Goal: Task Accomplishment & Management: Manage account settings

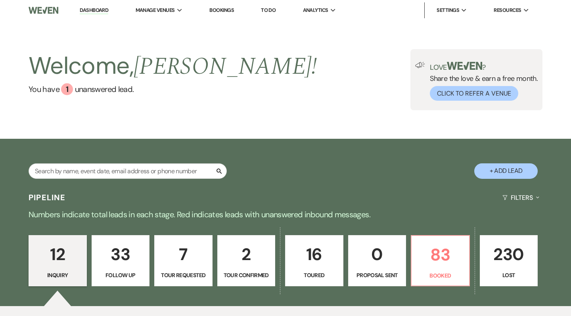
click at [504, 255] on p "230" at bounding box center [509, 254] width 48 height 27
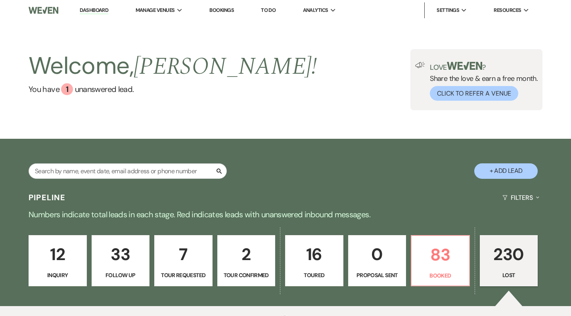
select select "8"
select select "10"
select select "8"
select select "10"
select select "8"
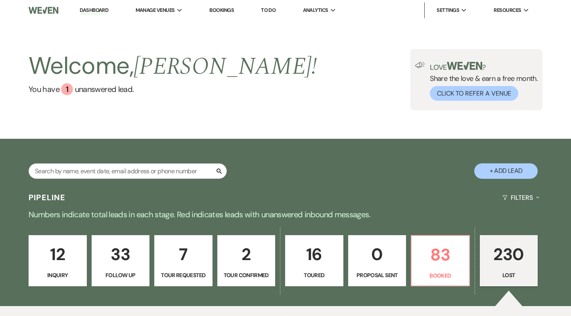
select select "8"
select select "5"
select select "8"
select select "5"
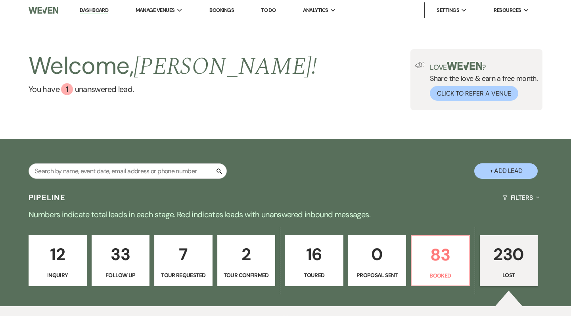
select select "8"
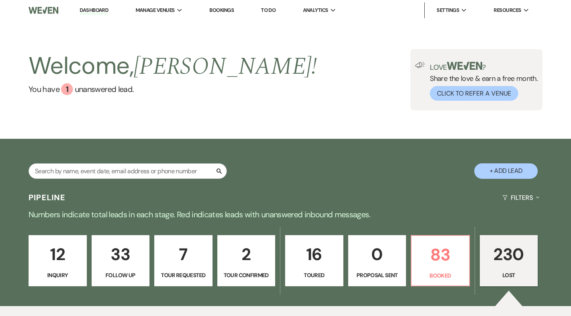
select select "5"
select select "8"
select select "10"
select select "8"
select select "5"
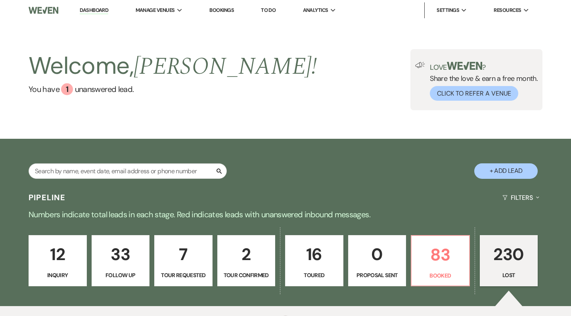
select select "8"
select select "5"
select select "8"
select select "5"
select select "8"
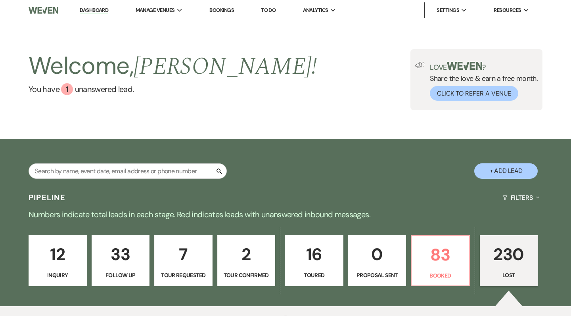
select select "5"
select select "8"
select select "5"
select select "8"
select select "5"
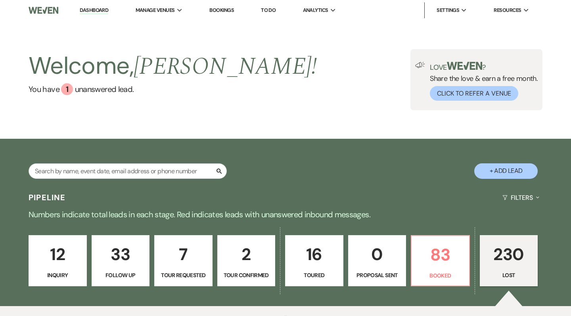
select select "8"
select select "11"
select select "8"
select select "5"
select select "8"
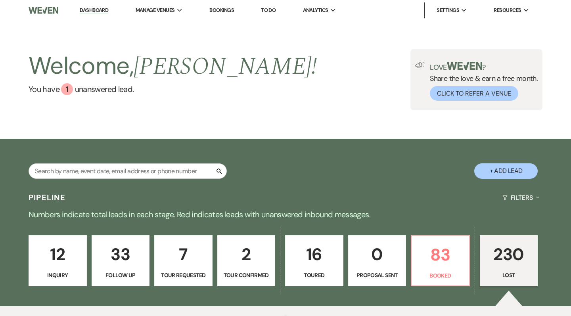
select select "7"
select select "8"
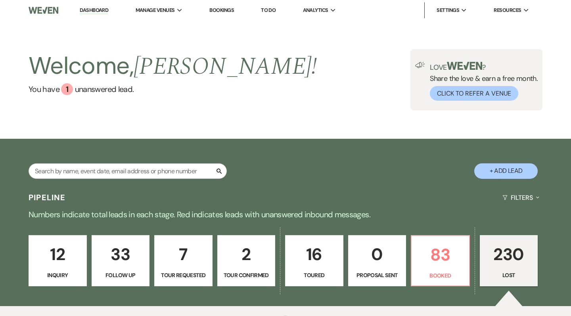
select select "8"
select select "7"
select select "8"
select select "5"
select select "8"
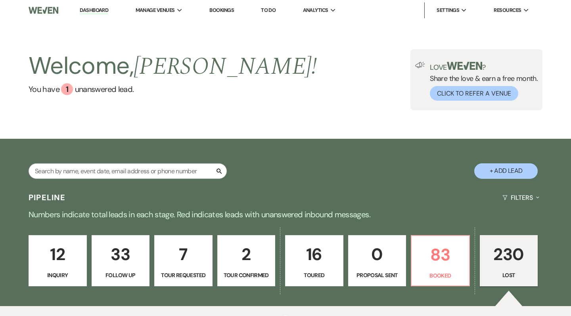
select select "5"
select select "8"
select select "7"
select select "8"
select select "5"
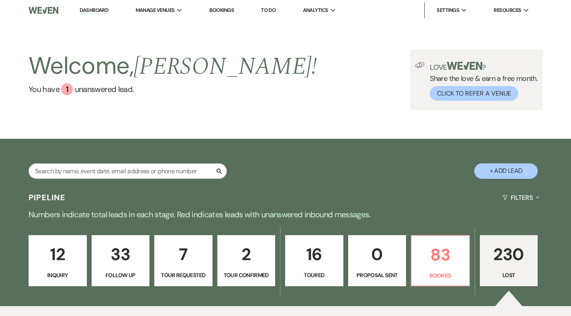
select select "8"
select select "11"
select select "8"
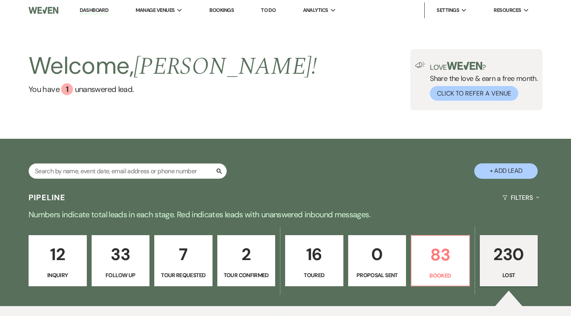
select select "5"
select select "8"
select select "7"
select select "8"
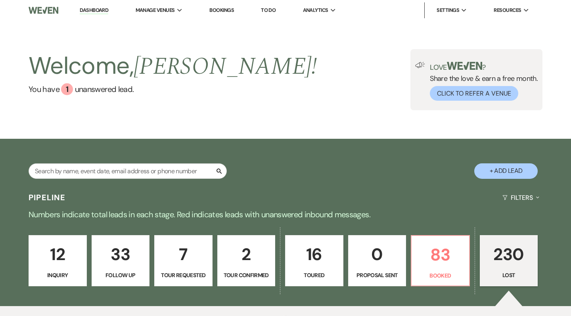
select select "8"
select select "5"
select select "8"
select select "5"
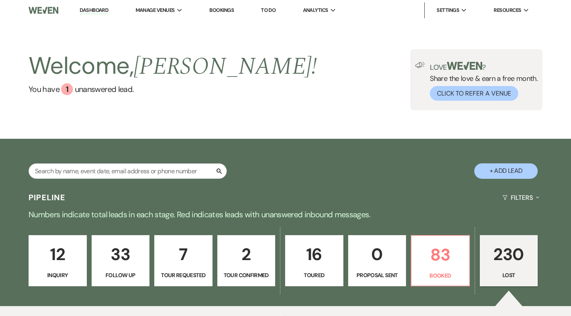
select select "8"
select select "5"
select select "8"
select select "5"
select select "8"
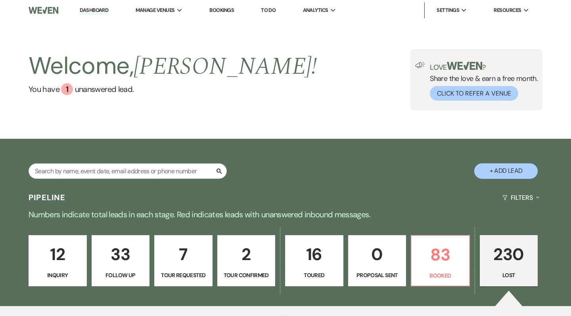
select select "5"
select select "8"
select select "5"
select select "8"
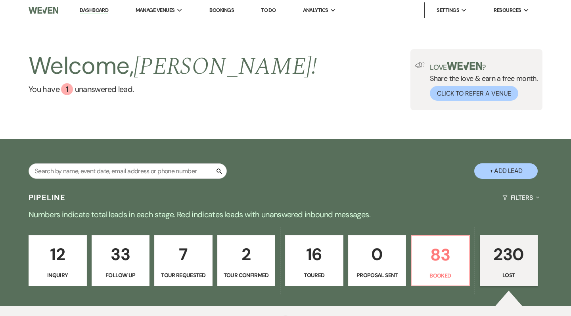
select select "5"
select select "8"
select select "6"
select select "8"
select select "5"
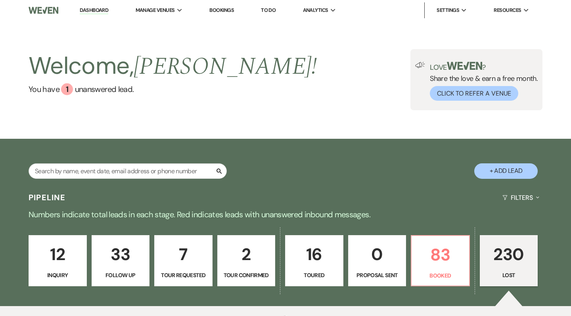
select select "8"
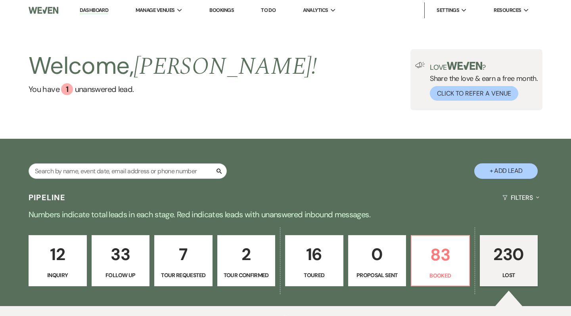
select select "1"
select select "8"
select select "5"
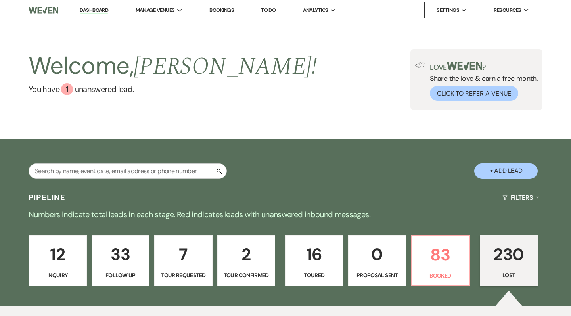
select select "8"
select select "1"
select select "8"
select select "6"
select select "8"
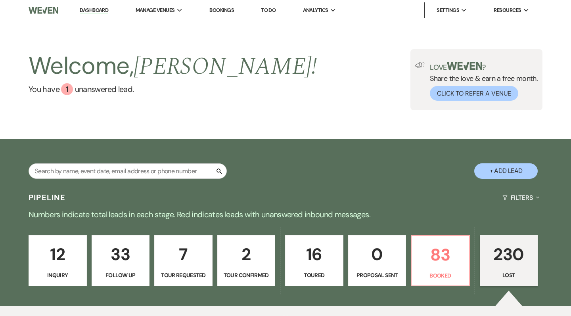
select select "5"
select select "8"
select select "6"
select select "8"
select select "5"
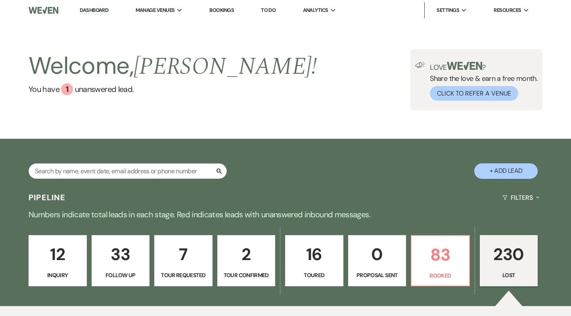
select select "8"
select select "1"
select select "8"
select select "6"
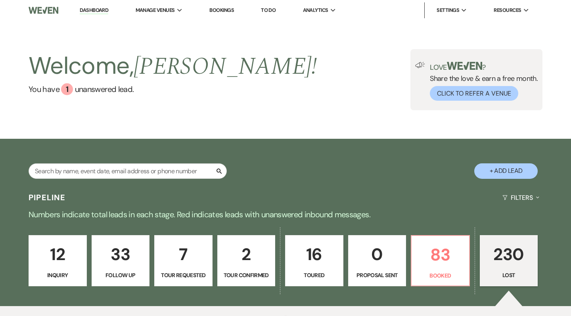
select select "8"
select select "5"
select select "8"
select select "5"
select select "8"
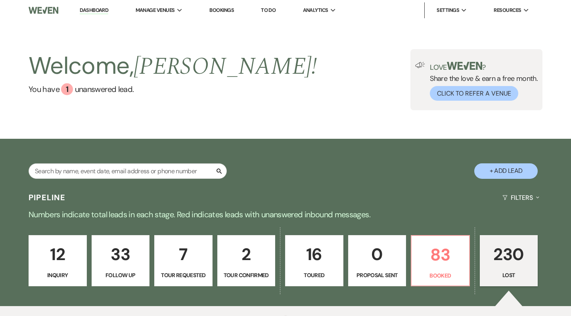
select select "7"
select select "8"
select select "9"
select select "8"
select select "1"
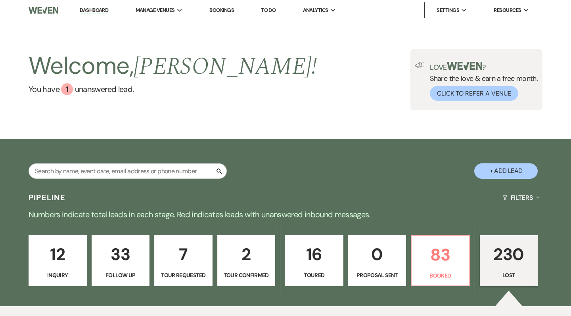
select select "8"
select select "5"
select select "8"
select select "6"
select select "8"
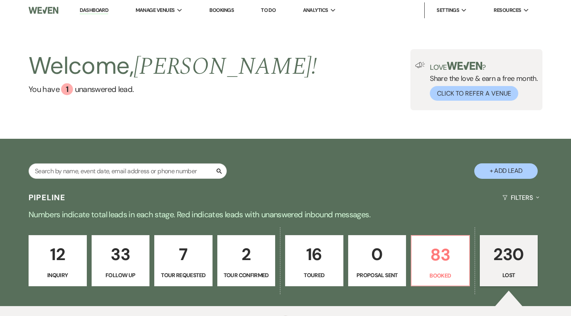
select select "11"
select select "8"
select select "6"
select select "8"
select select "9"
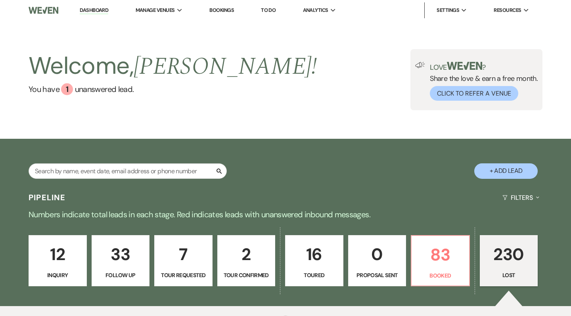
select select "8"
select select "5"
select select "8"
select select "5"
select select "8"
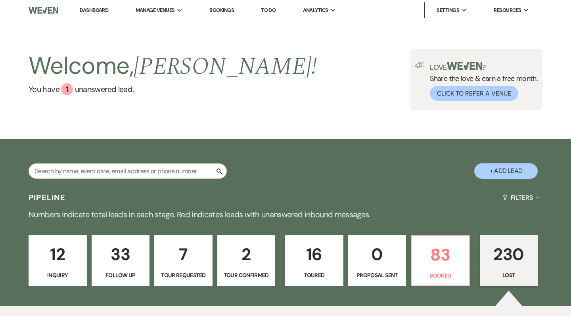
select select "6"
select select "8"
select select "5"
select select "8"
select select "6"
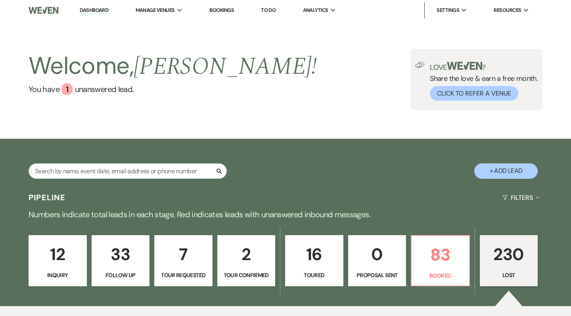
select select "8"
select select "5"
select select "8"
select select "6"
select select "8"
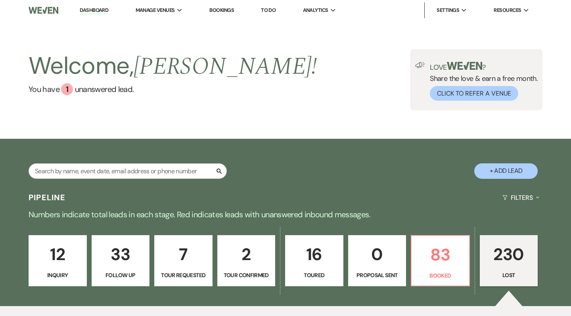
select select "5"
select select "8"
select select "6"
select select "8"
select select "5"
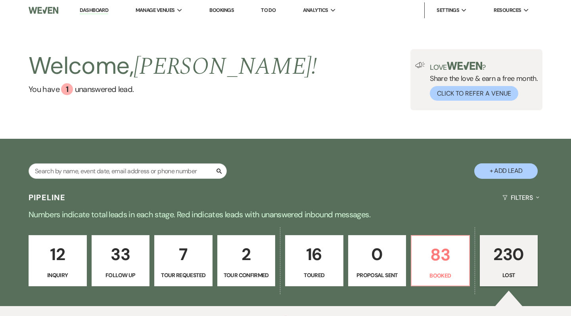
select select "8"
select select "5"
select select "8"
select select "1"
select select "8"
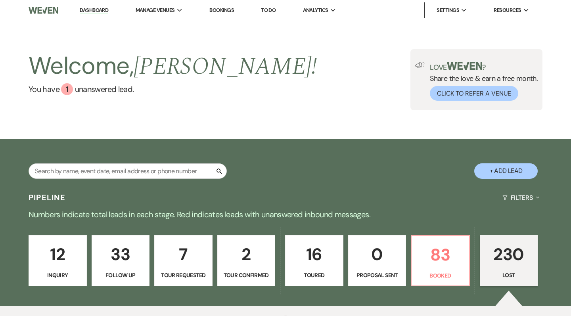
select select "8"
select select "5"
select select "8"
select select "5"
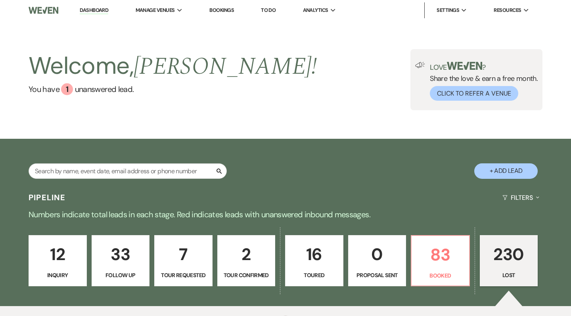
select select "8"
select select "1"
select select "8"
select select "9"
select select "8"
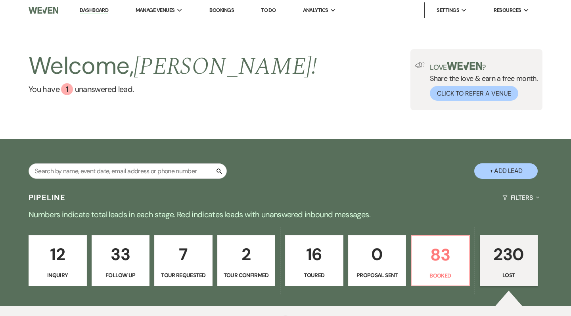
select select "5"
select select "8"
select select "1"
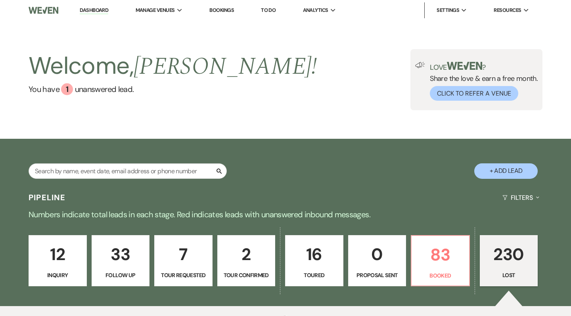
select select "8"
select select "5"
select select "8"
select select "5"
select select "8"
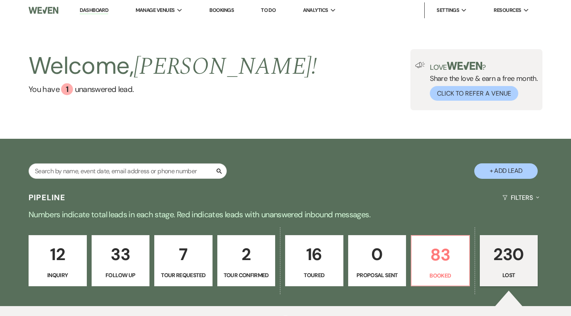
select select "5"
select select "8"
select select "1"
select select "8"
select select "1"
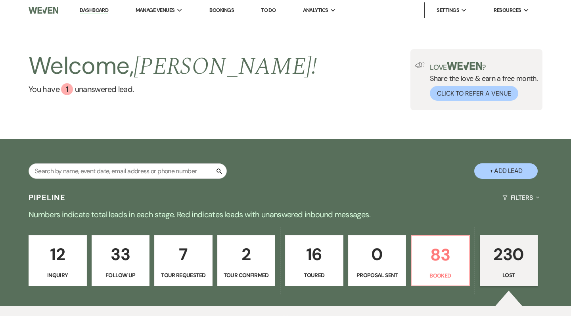
select select "8"
select select "5"
select select "8"
select select "11"
select select "8"
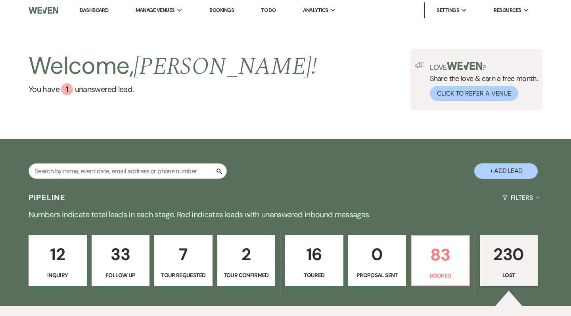
select select "11"
select select "8"
select select "10"
select select "8"
select select "1"
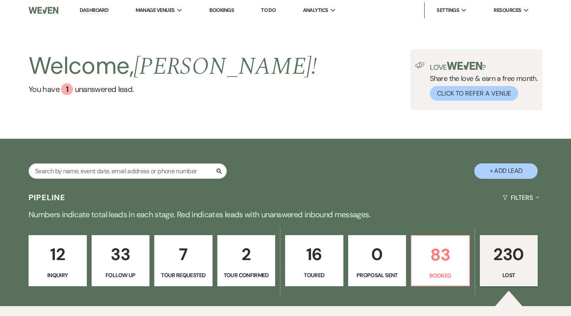
select select "8"
select select "5"
select select "8"
select select "5"
select select "8"
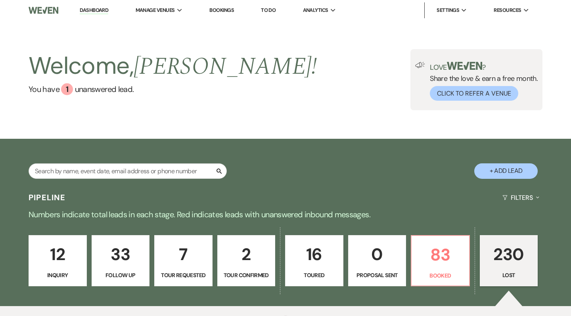
select select "5"
select select "8"
select select "5"
select select "8"
select select "5"
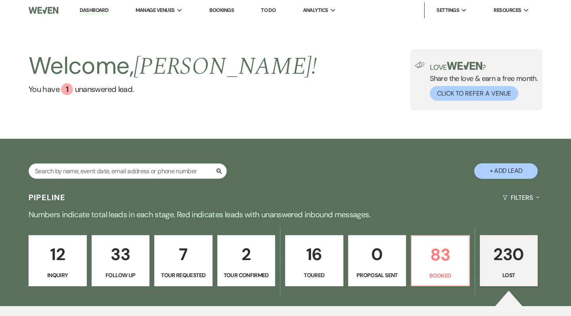
select select "8"
select select "5"
select select "8"
select select "5"
select select "8"
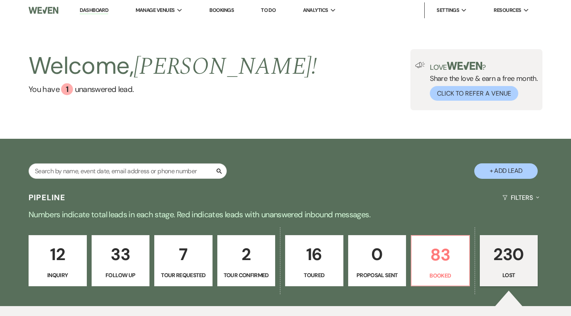
click at [512, 243] on p "230" at bounding box center [509, 254] width 48 height 27
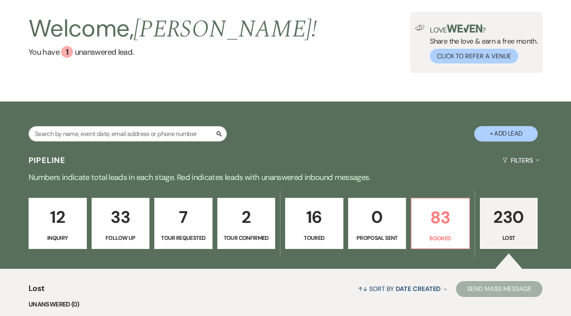
scroll to position [65, 0]
